Goal: Navigation & Orientation: Find specific page/section

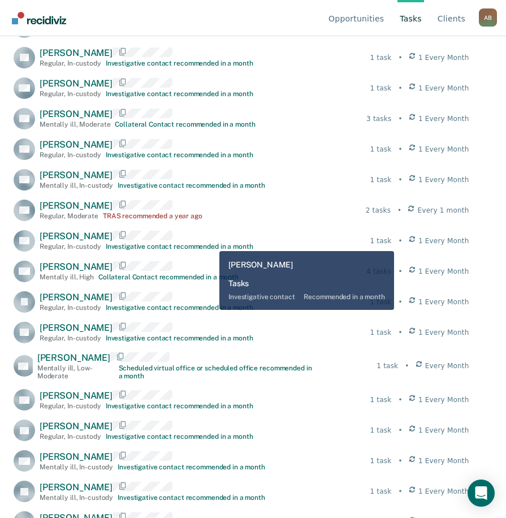
scroll to position [494, 0]
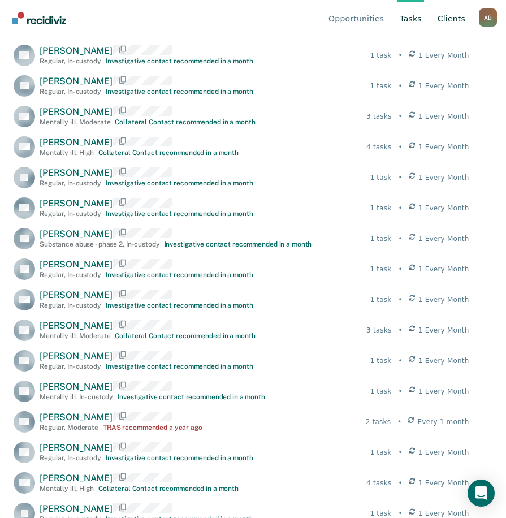
click at [443, 18] on link "Client s" at bounding box center [451, 18] width 32 height 36
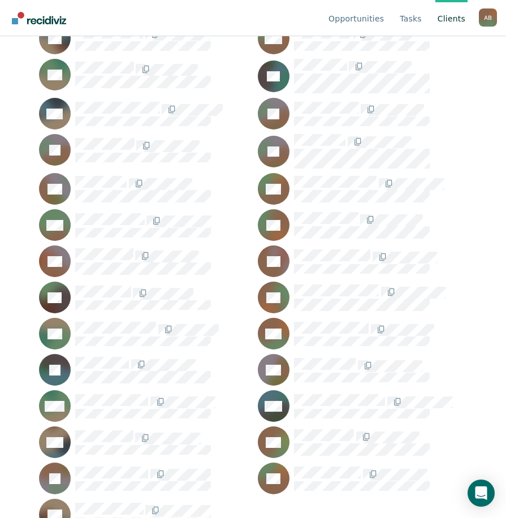
scroll to position [1047, 0]
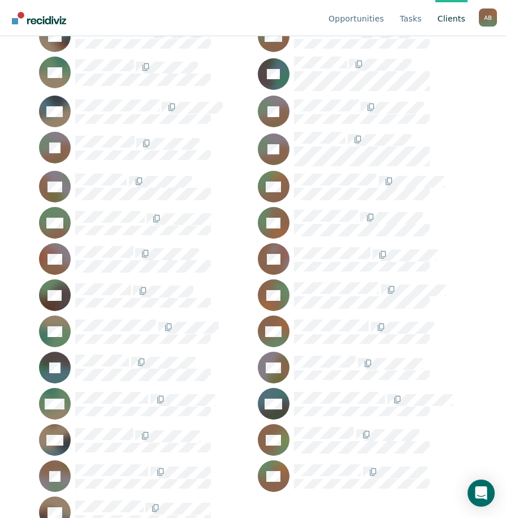
click at [237, 500] on div at bounding box center [162, 507] width 174 height 15
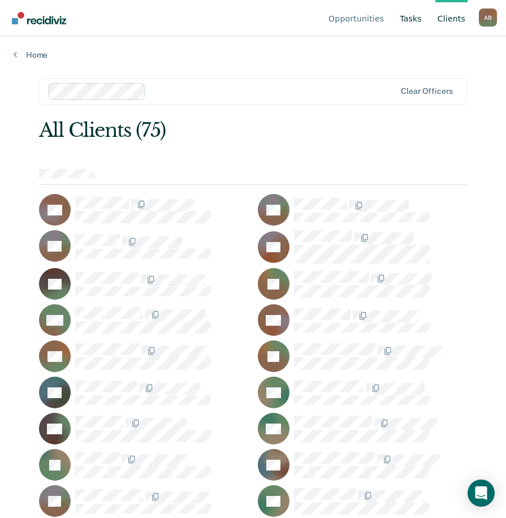
click at [410, 23] on link "Tasks" at bounding box center [410, 18] width 27 height 36
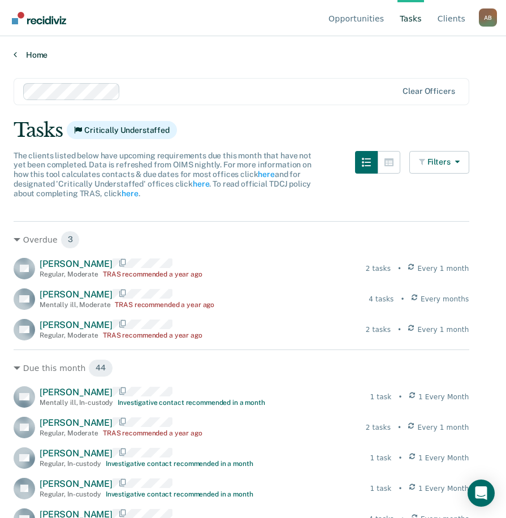
click at [31, 54] on link "Home" at bounding box center [253, 55] width 479 height 10
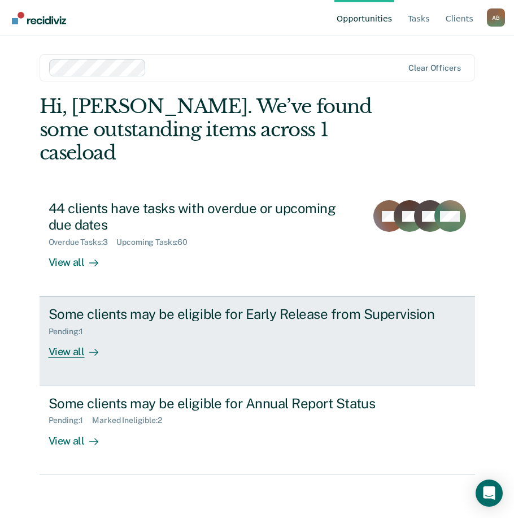
click at [317, 306] on div "Some clients may be eligible for Early Release from Supervision" at bounding box center [244, 314] width 391 height 16
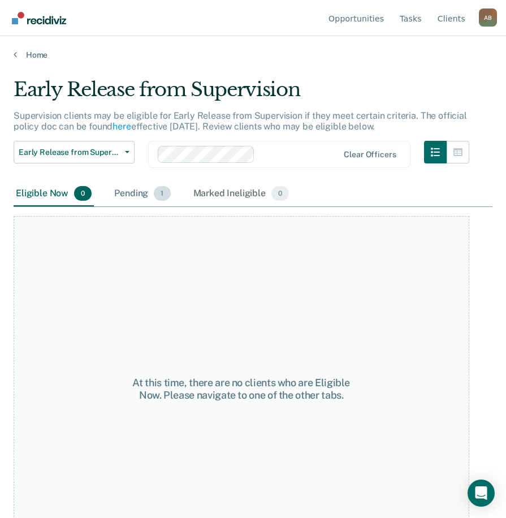
click at [144, 188] on div "Pending 1" at bounding box center [142, 193] width 60 height 25
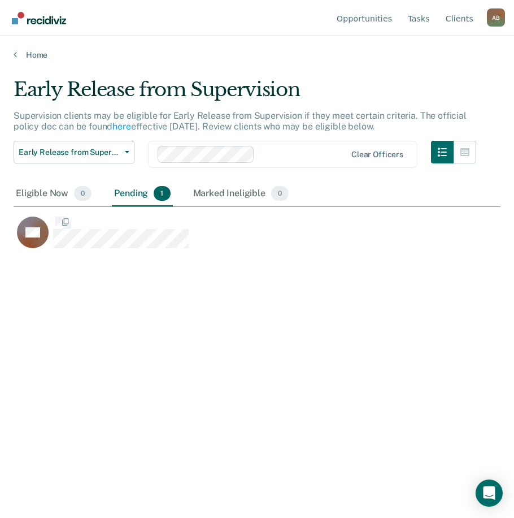
scroll to position [347, 479]
click at [40, 191] on div "Eligible Now 0" at bounding box center [54, 193] width 80 height 25
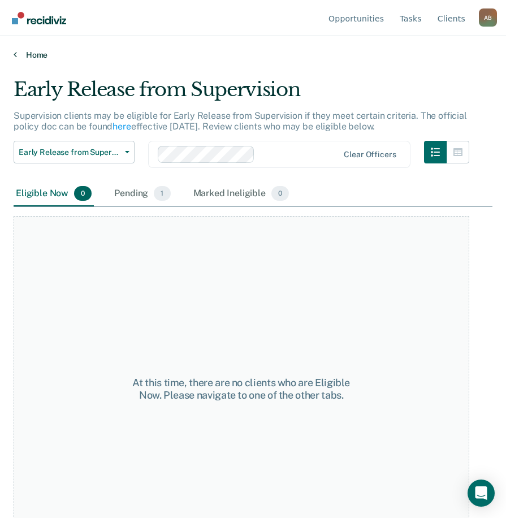
click at [27, 54] on link "Home" at bounding box center [253, 55] width 479 height 10
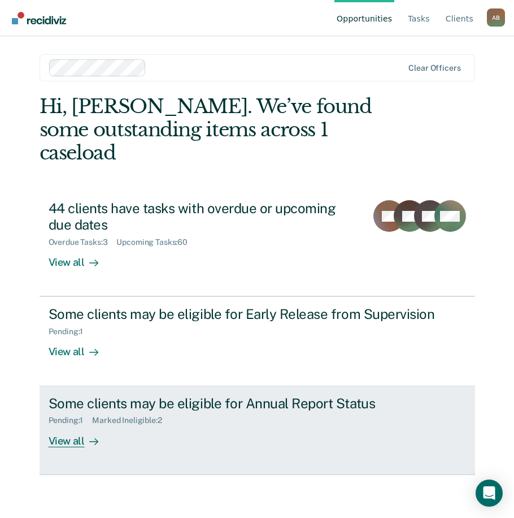
click at [212, 395] on div "Some clients may be eligible for Annual Report Status" at bounding box center [244, 403] width 391 height 16
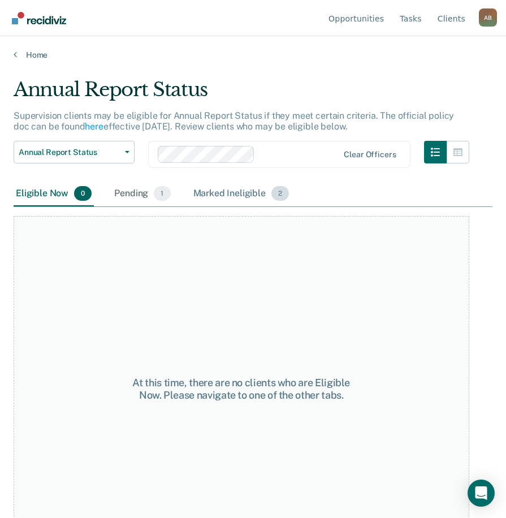
click at [204, 187] on div "Marked Ineligible 2" at bounding box center [241, 193] width 101 height 25
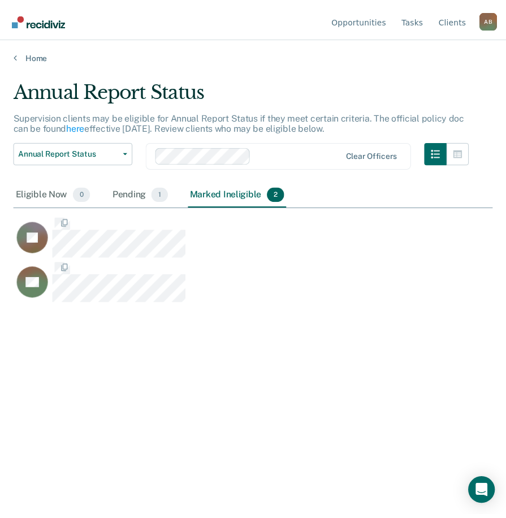
scroll to position [347, 479]
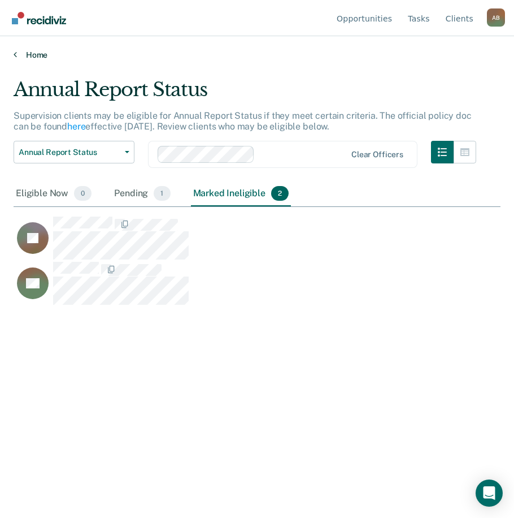
click at [31, 55] on link "Home" at bounding box center [257, 55] width 487 height 10
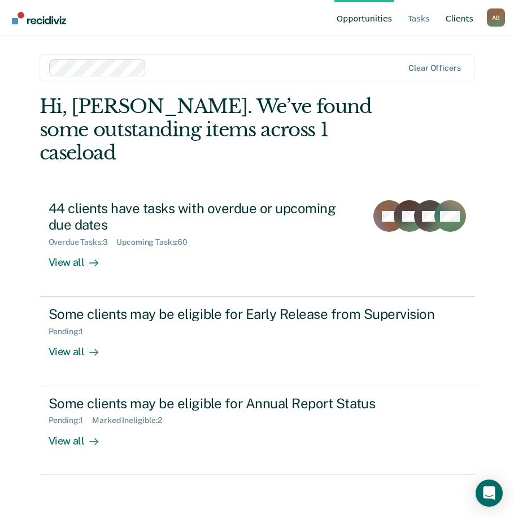
click at [459, 19] on link "Client s" at bounding box center [460, 18] width 32 height 36
